Goal: Task Accomplishment & Management: Manage account settings

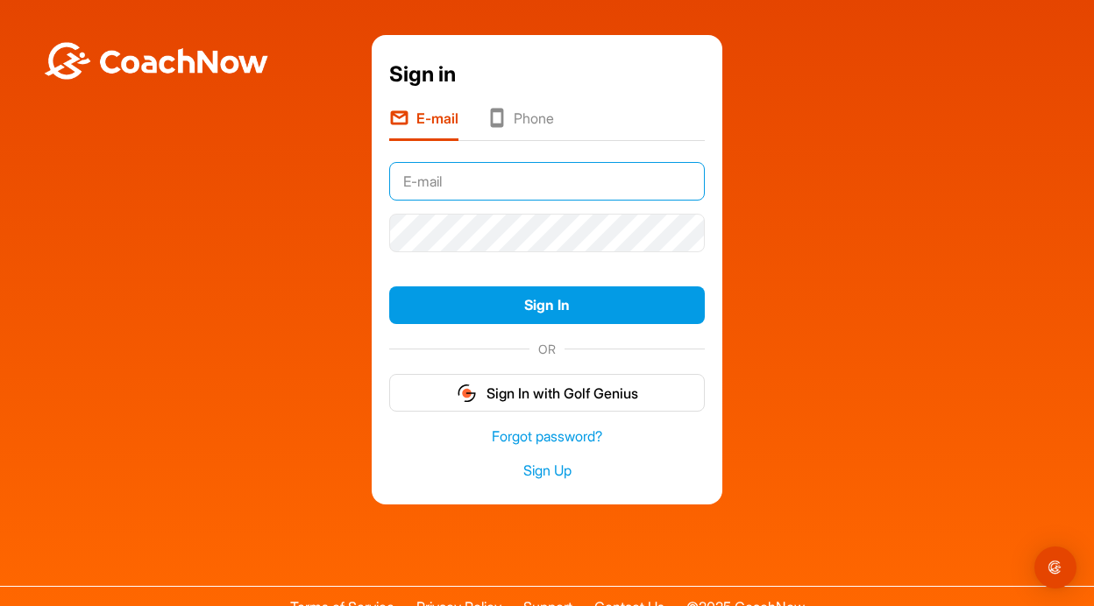
type input "[EMAIL_ADDRESS][DOMAIN_NAME]"
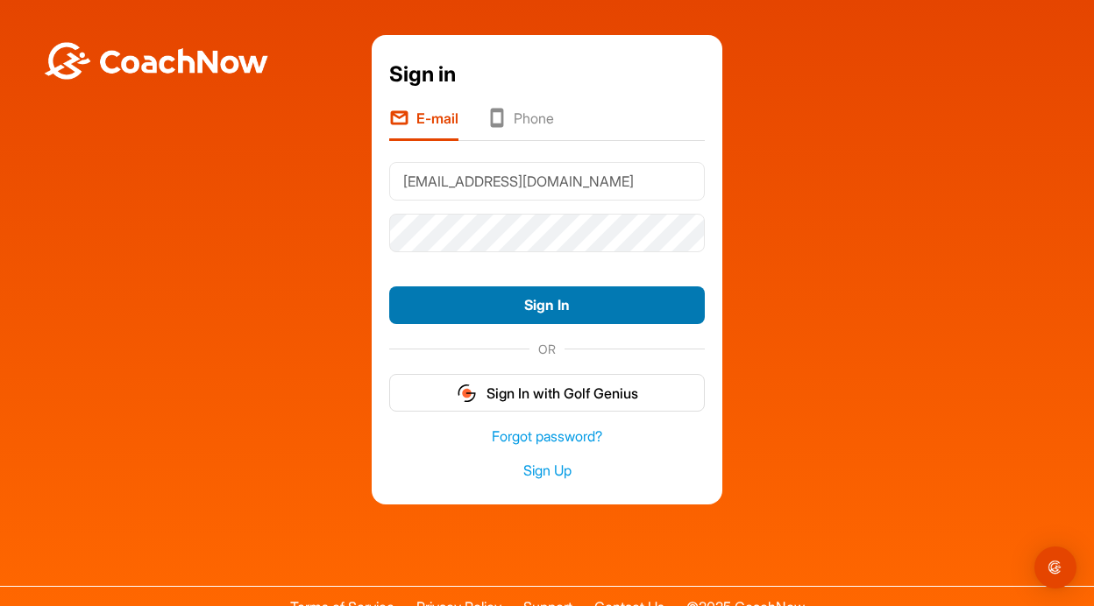
click at [558, 304] on button "Sign In" at bounding box center [546, 306] width 315 height 38
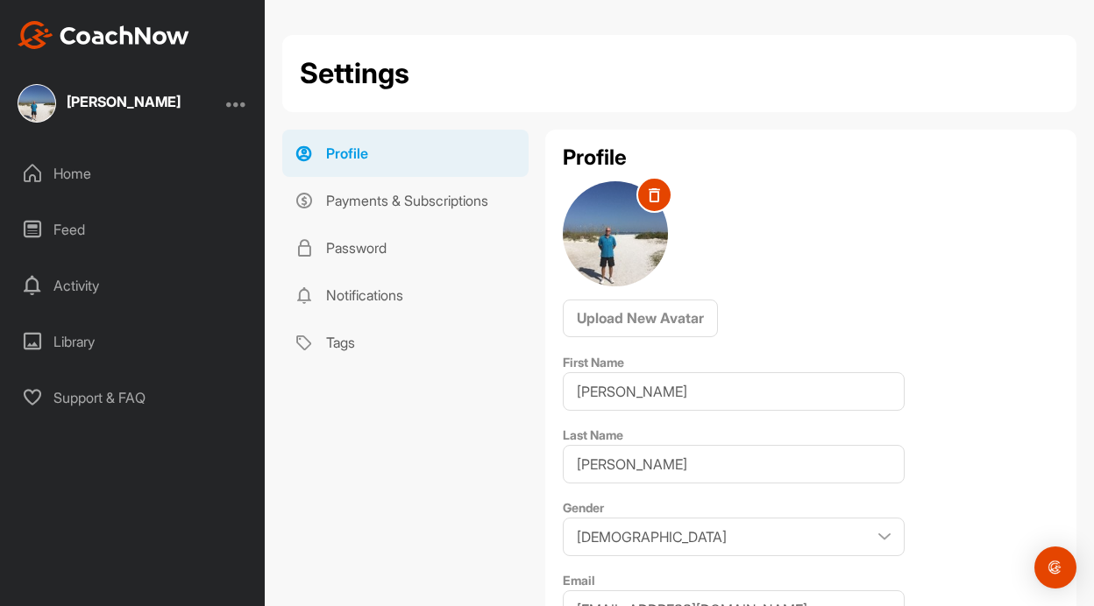
click at [451, 425] on div "Profile Payments & Subscriptions Password Notifications Tags" at bounding box center [404, 546] width 245 height 832
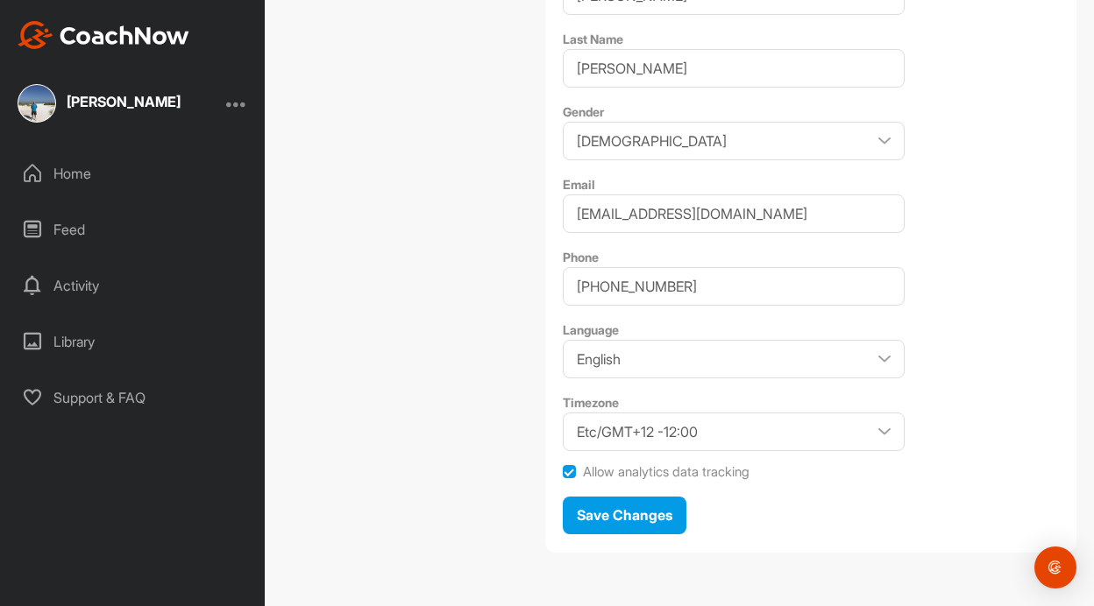
click at [445, 429] on div "Profile Payments & Subscriptions Password Notifications Tags" at bounding box center [404, 150] width 245 height 832
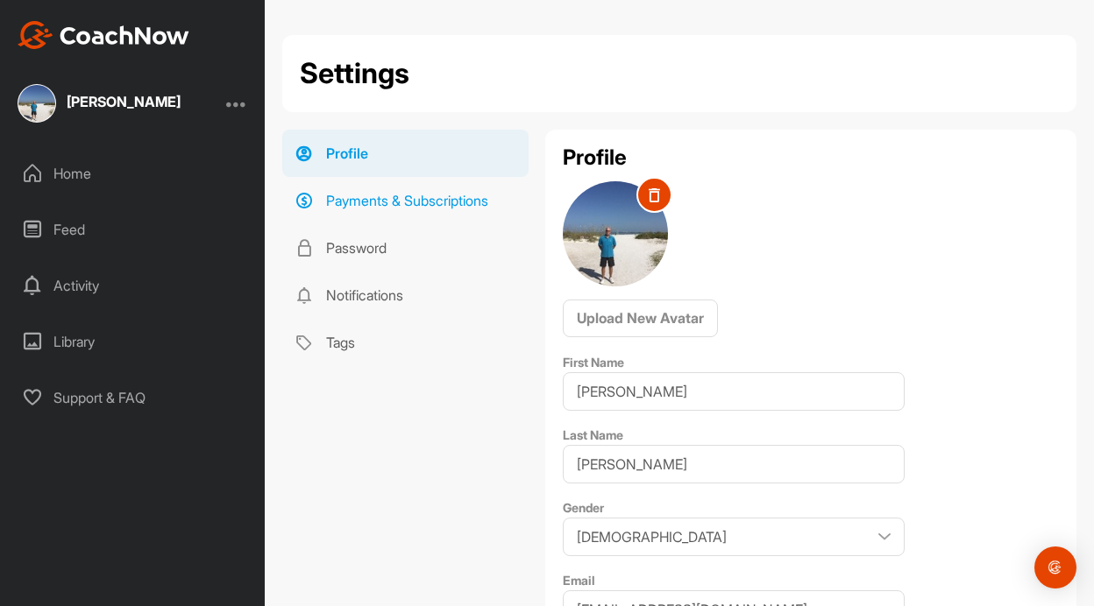
click at [383, 202] on link "Payments & Subscriptions" at bounding box center [405, 200] width 246 height 47
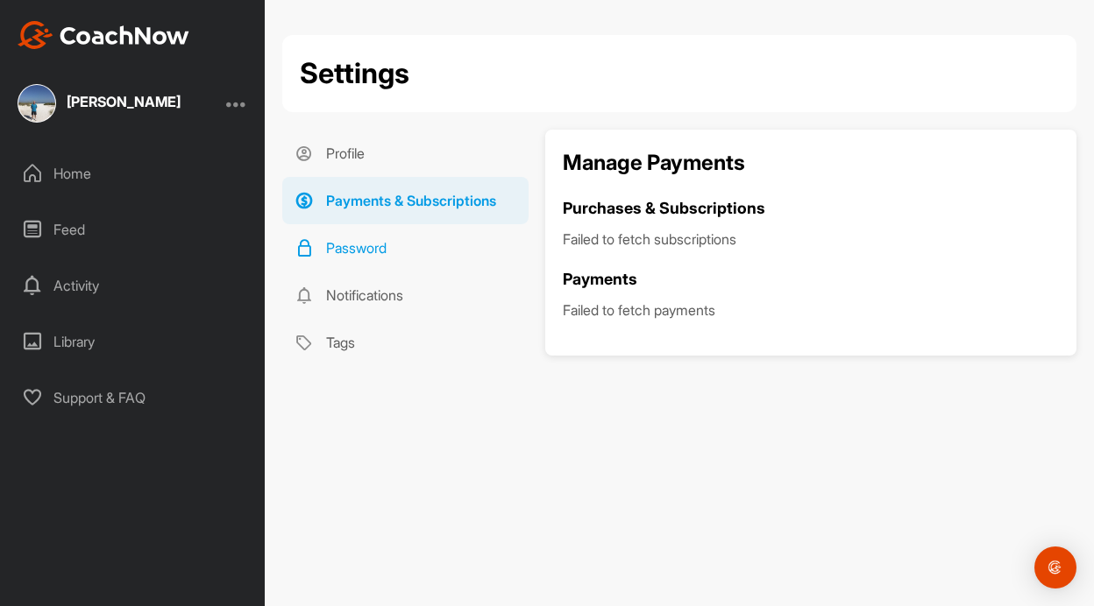
click at [379, 251] on link "Password" at bounding box center [405, 247] width 246 height 47
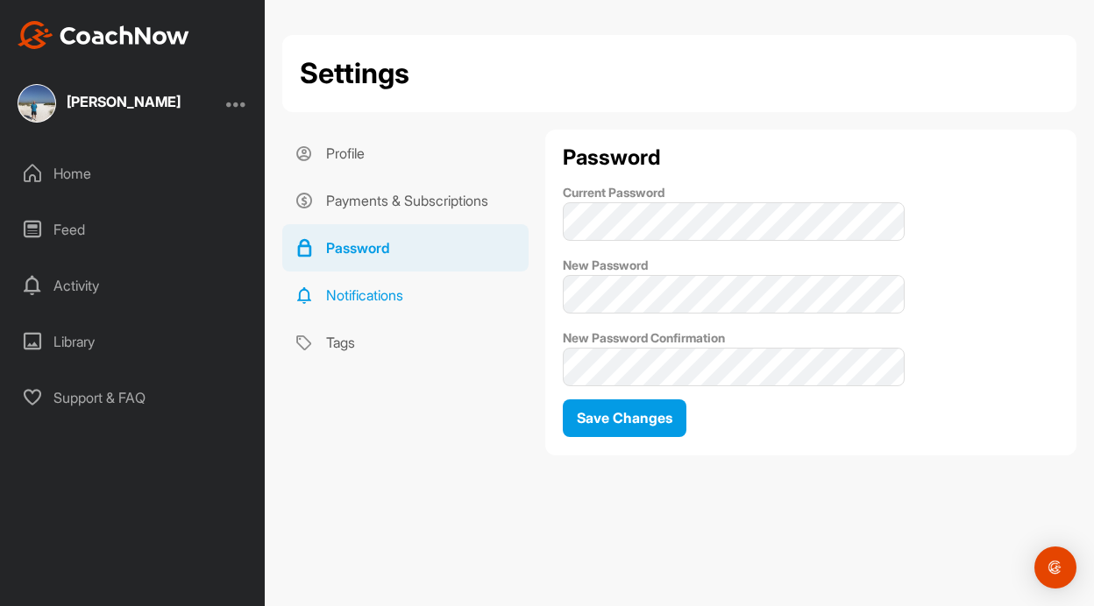
click at [368, 294] on link "Notifications" at bounding box center [405, 295] width 246 height 47
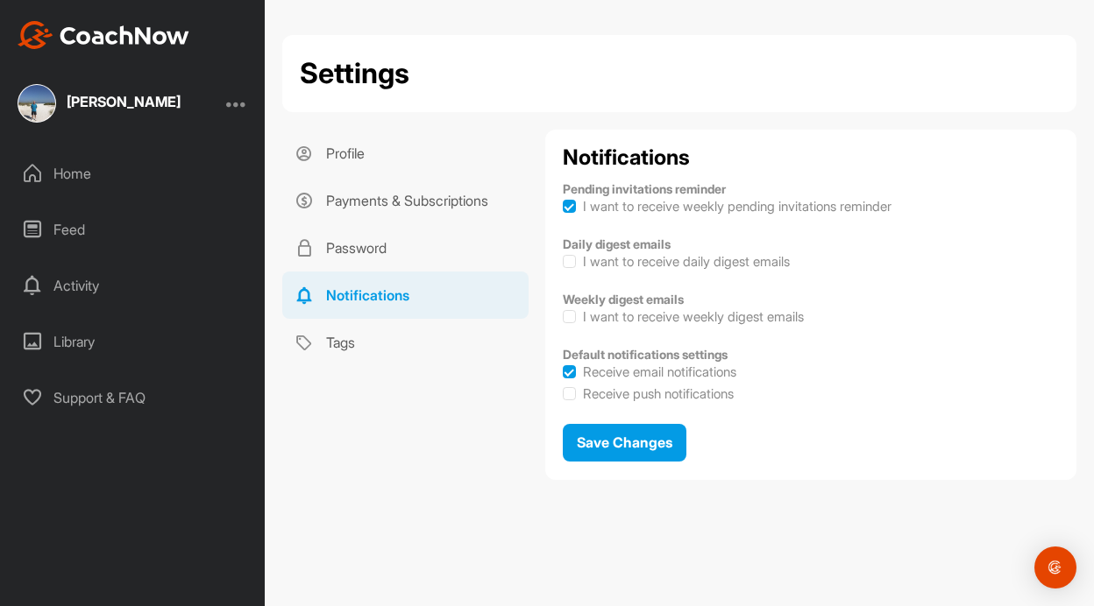
click at [385, 404] on div "Profile Payments & Subscriptions Password Notifications Tags" at bounding box center [404, 312] width 245 height 364
click at [593, 443] on span "Save Changes" at bounding box center [625, 443] width 96 height 18
click at [341, 343] on link "Tags" at bounding box center [405, 342] width 246 height 47
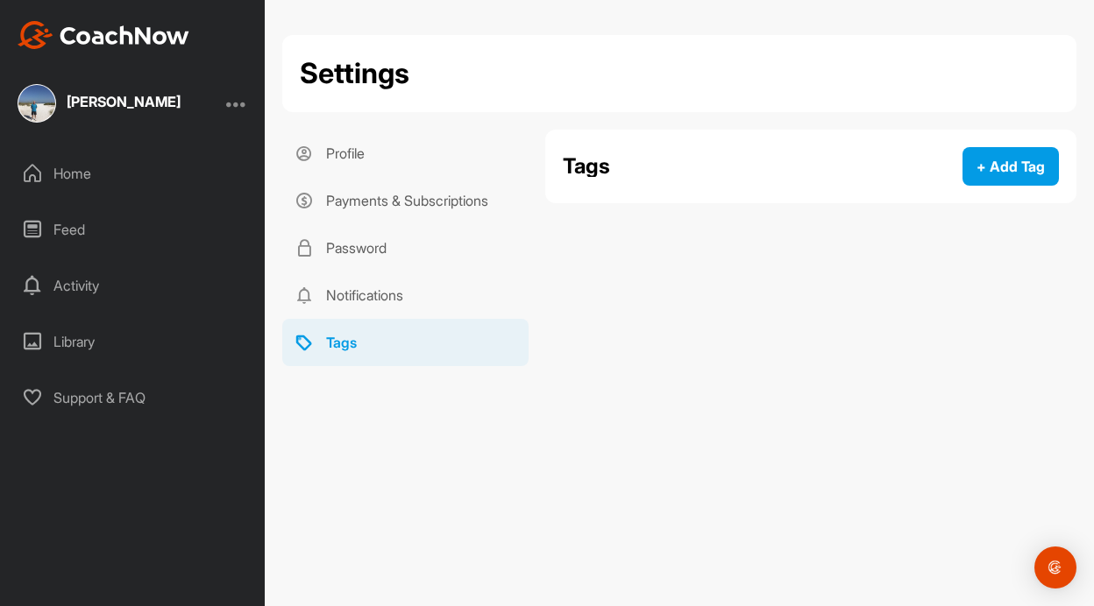
click at [82, 339] on div "Library" at bounding box center [133, 342] width 247 height 44
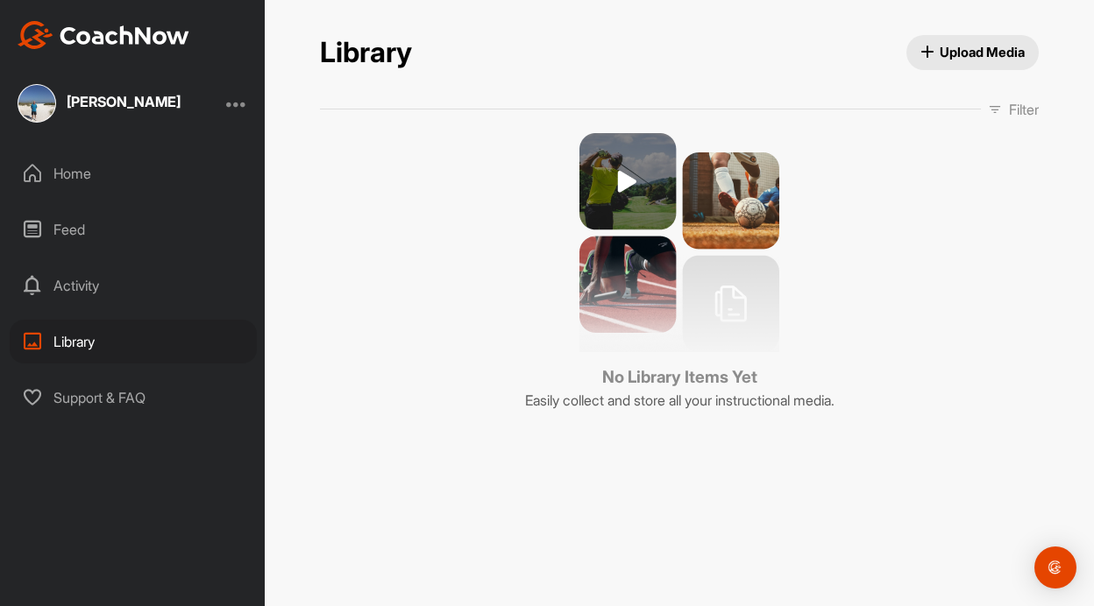
click at [80, 288] on div "Activity" at bounding box center [133, 286] width 247 height 44
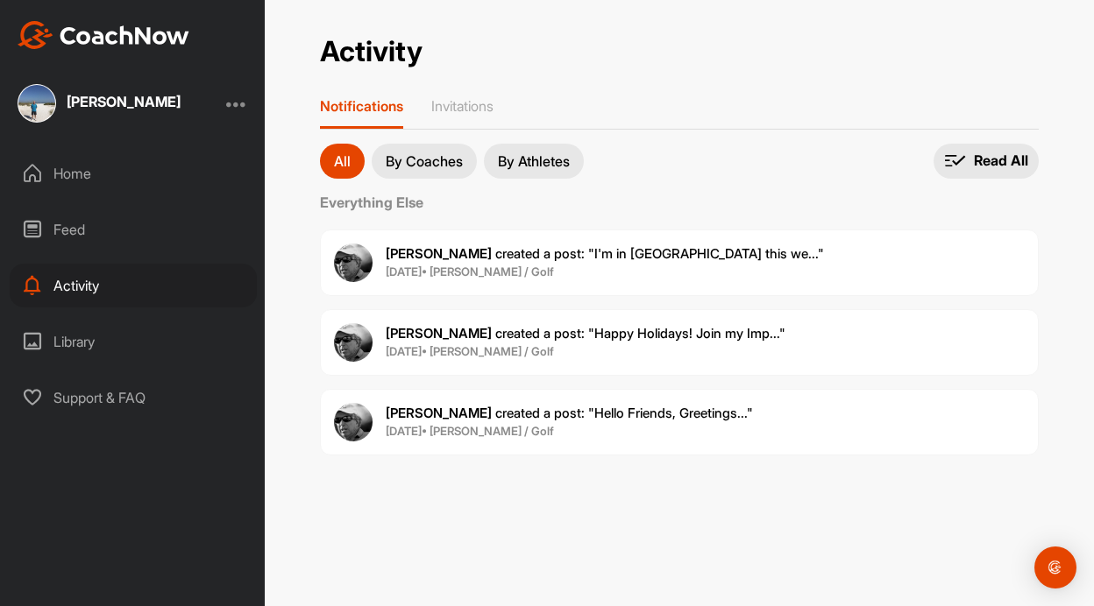
click at [493, 258] on span "[PERSON_NAME] created a post : "I'm in [GEOGRAPHIC_DATA] this we..."" at bounding box center [605, 253] width 438 height 17
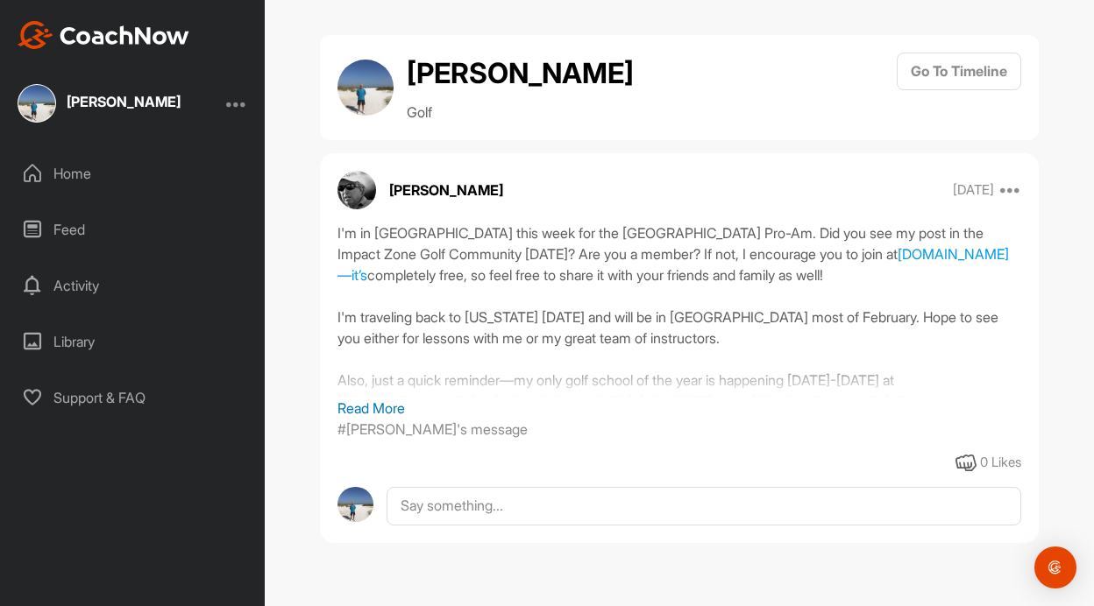
click at [67, 174] on div "Home" at bounding box center [133, 174] width 247 height 44
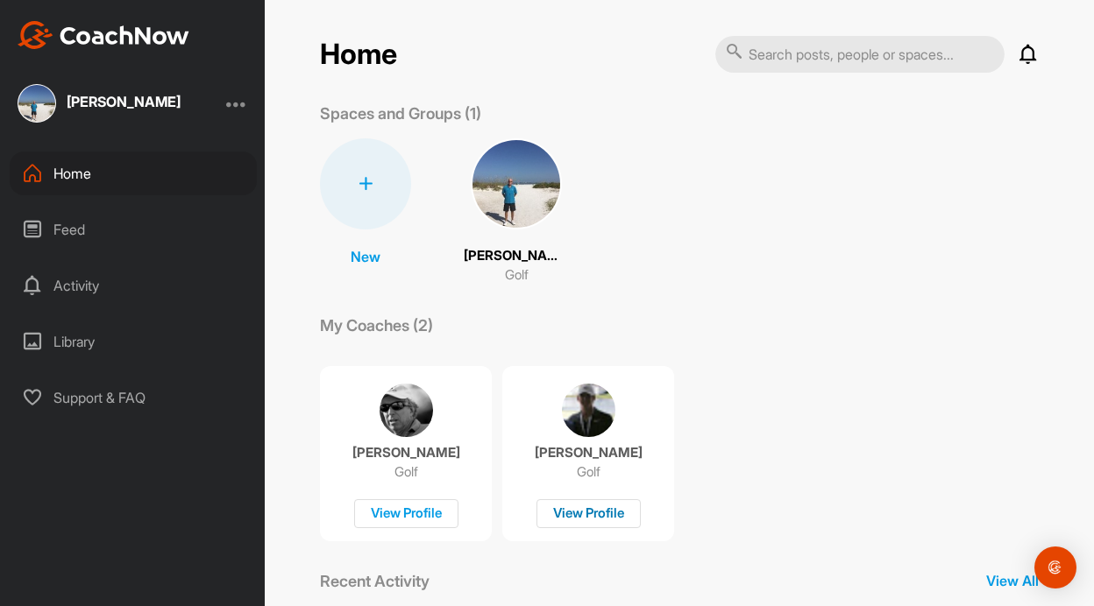
click at [594, 512] on div "View Profile" at bounding box center [588, 513] width 104 height 29
click at [403, 521] on div "View Profile" at bounding box center [406, 513] width 104 height 29
